Goal: Use online tool/utility: Utilize a website feature to perform a specific function

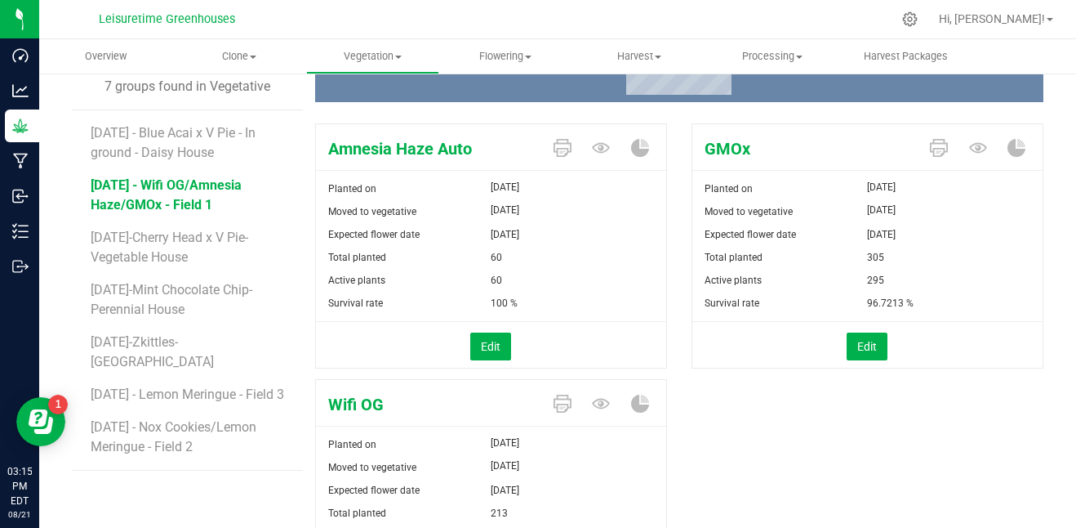
scroll to position [163, 0]
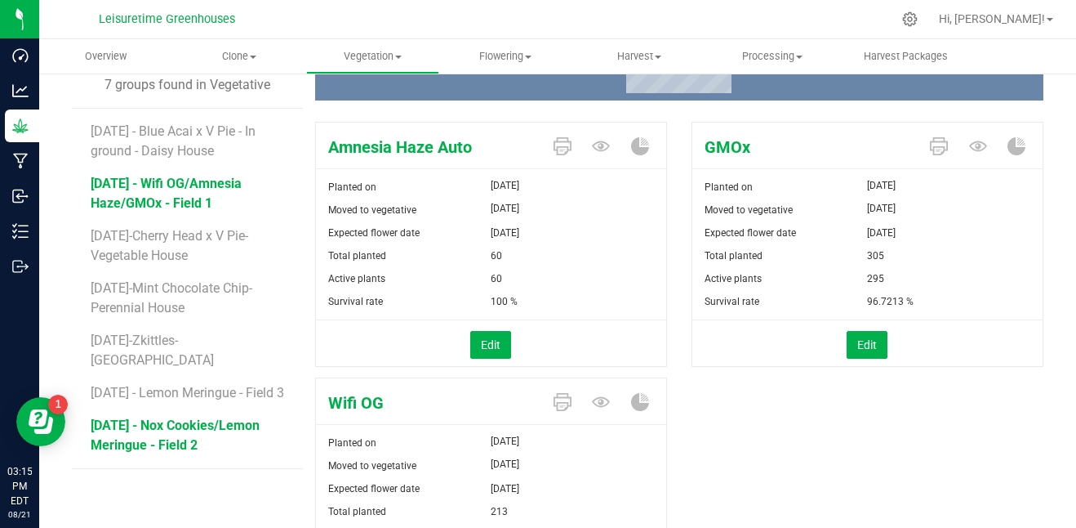
click at [183, 423] on span "[DATE] - Nox Cookies/Lemon Meringue - Field 2" at bounding box center [175, 434] width 169 height 35
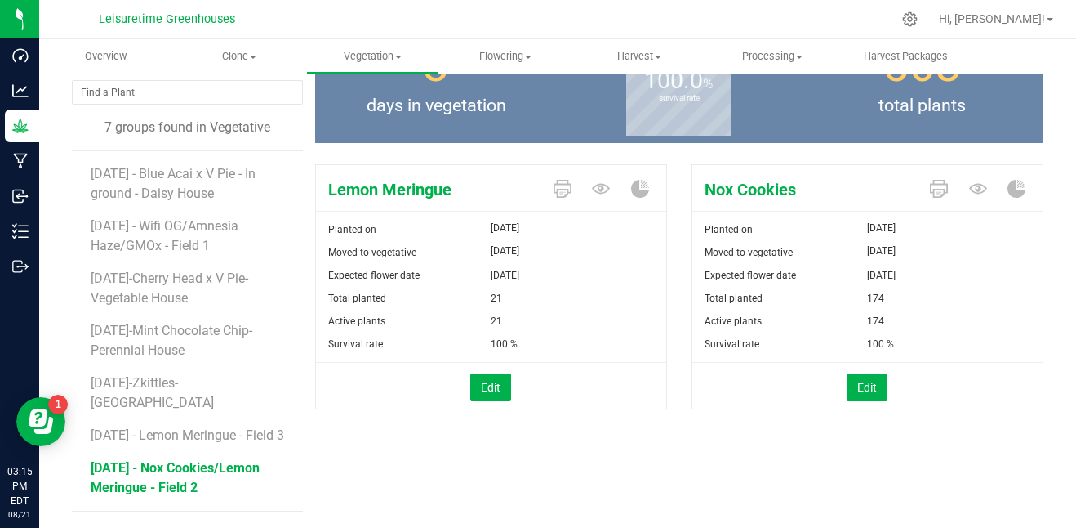
scroll to position [121, 0]
click at [447, 358] on form "Planted on [DATE] Moved to vegetative [DATE] Expected flower date [DATE] Total …" at bounding box center [491, 312] width 350 height 189
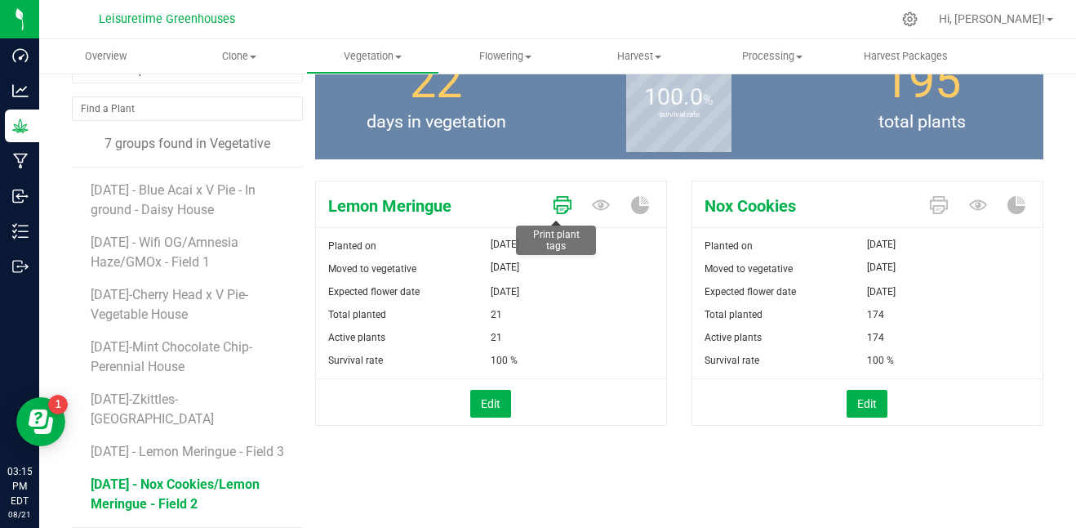
click at [554, 200] on icon at bounding box center [563, 205] width 18 height 18
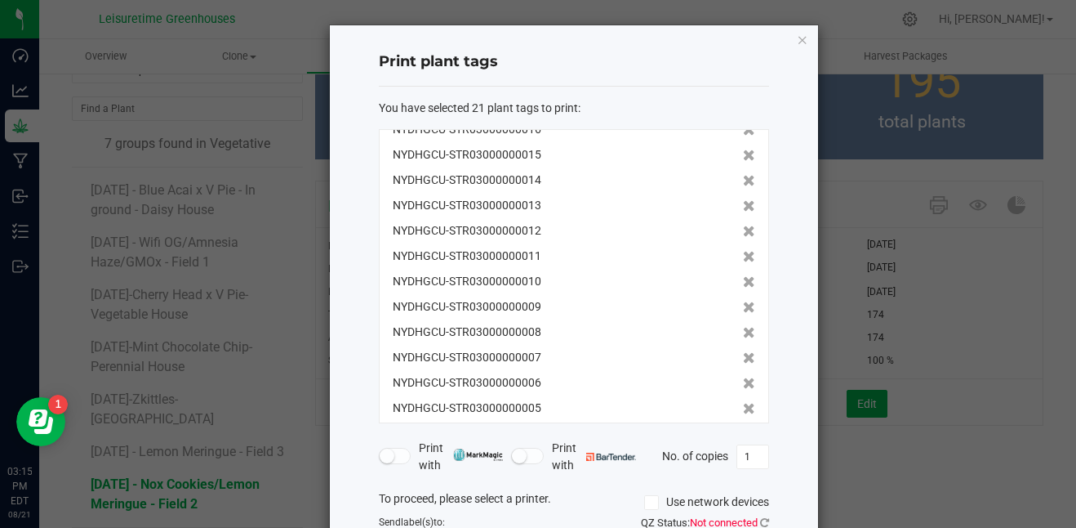
scroll to position [188, 0]
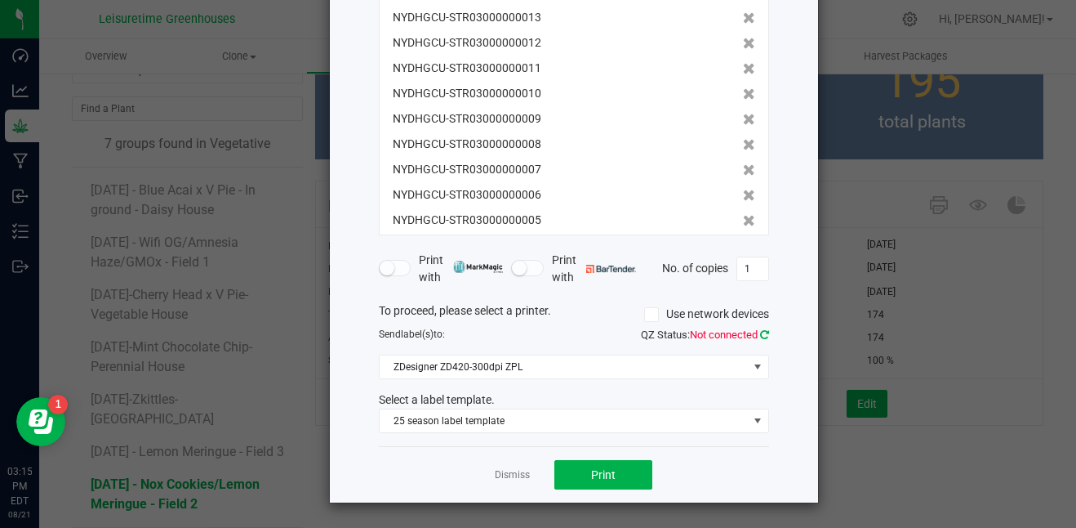
click at [760, 336] on icon at bounding box center [764, 334] width 9 height 11
click at [615, 466] on button "Print" at bounding box center [603, 474] width 98 height 29
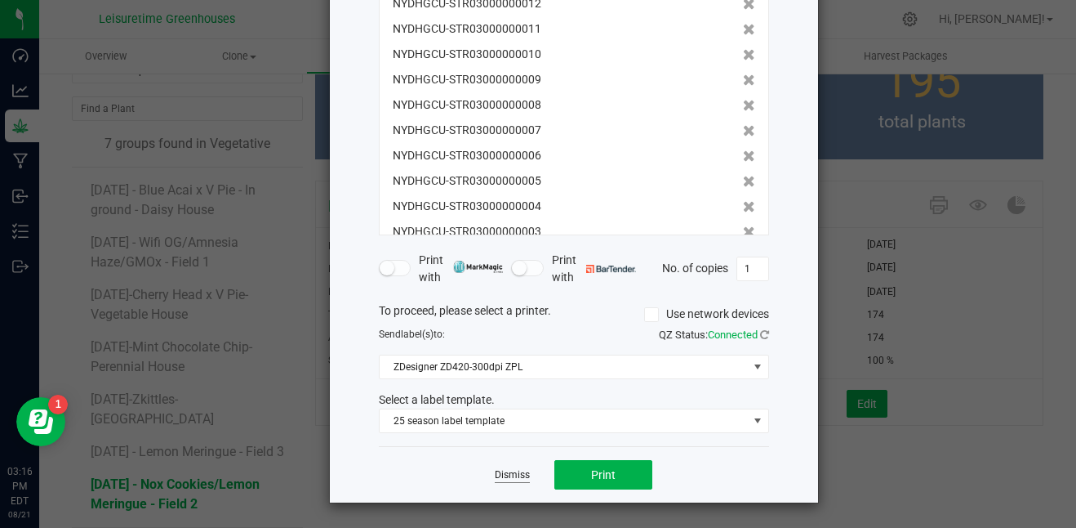
click at [498, 474] on link "Dismiss" at bounding box center [512, 475] width 35 height 14
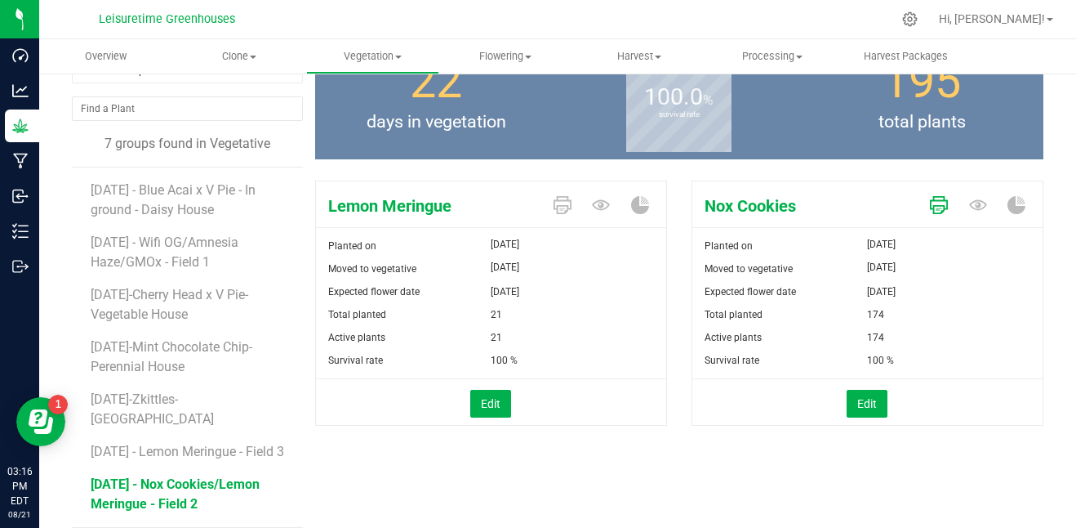
click at [931, 198] on icon at bounding box center [939, 205] width 18 height 18
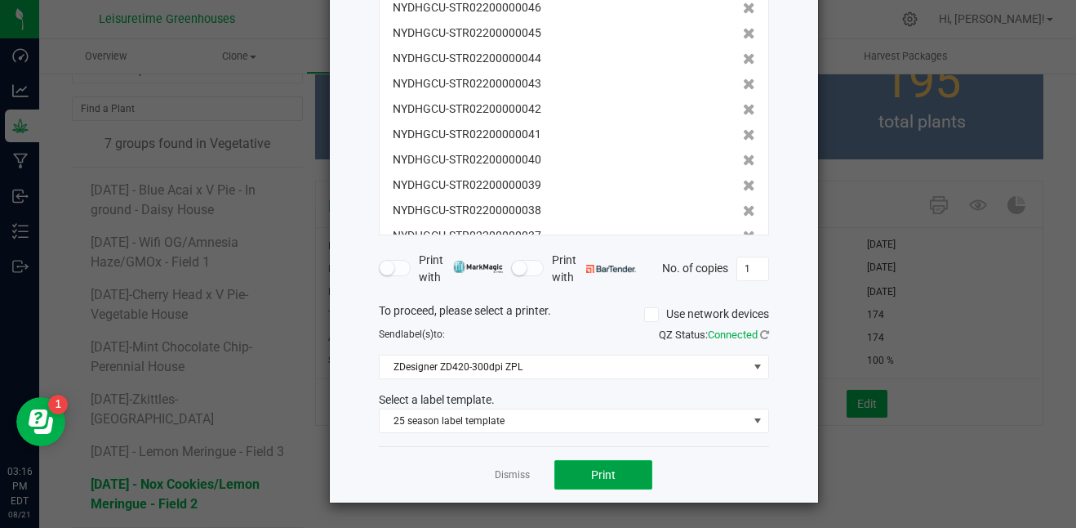
click at [577, 478] on button "Print" at bounding box center [603, 474] width 98 height 29
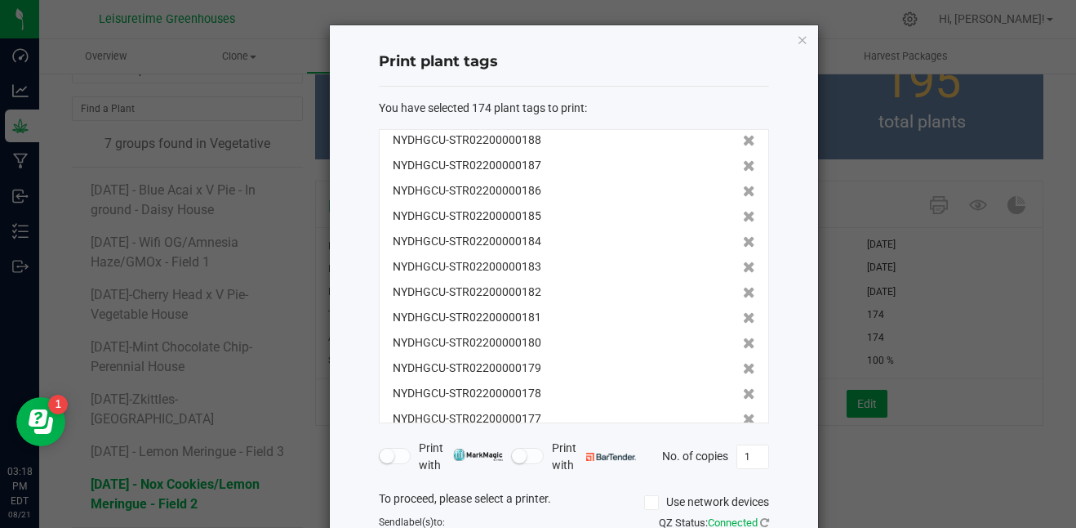
scroll to position [0, 0]
